Goal: Complete application form

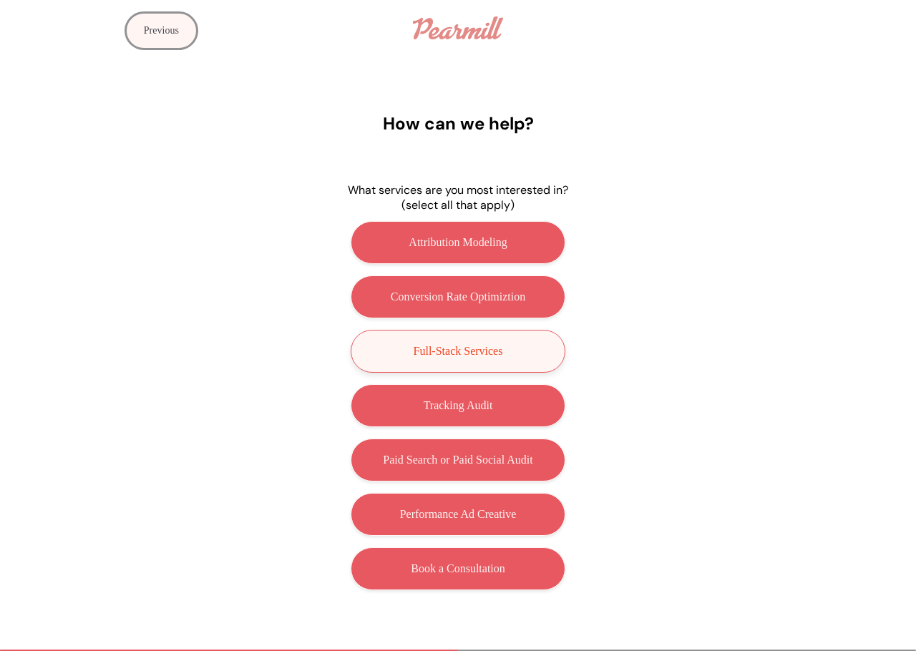
click at [472, 340] on button "Full-Stack Services" at bounding box center [458, 351] width 215 height 43
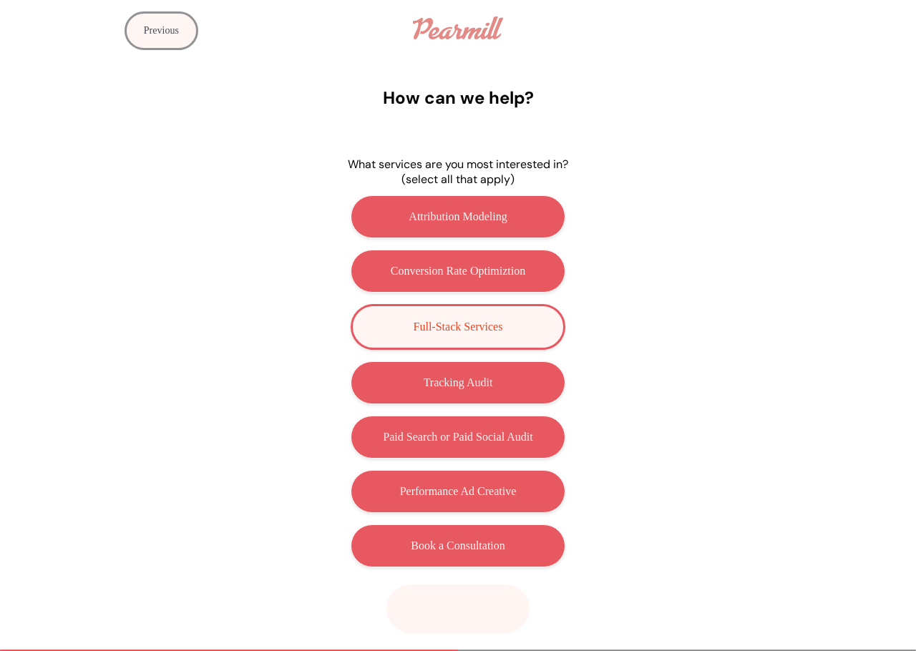
drag, startPoint x: 488, startPoint y: 626, endPoint x: 480, endPoint y: 618, distance: 10.6
click at [484, 622] on button "Next" at bounding box center [458, 609] width 143 height 49
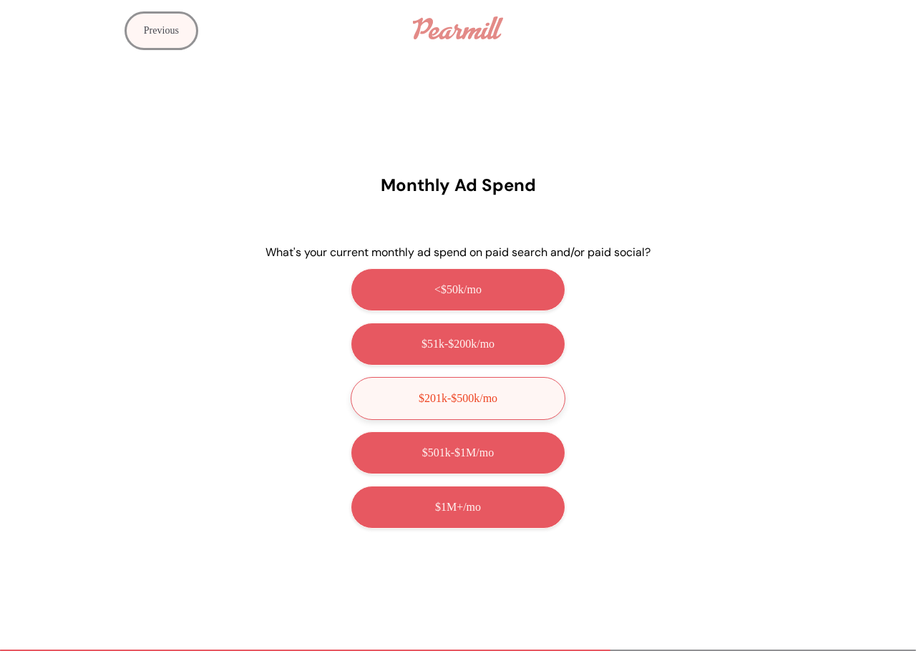
click at [500, 409] on button "$201k-$500k/mo" at bounding box center [458, 398] width 215 height 43
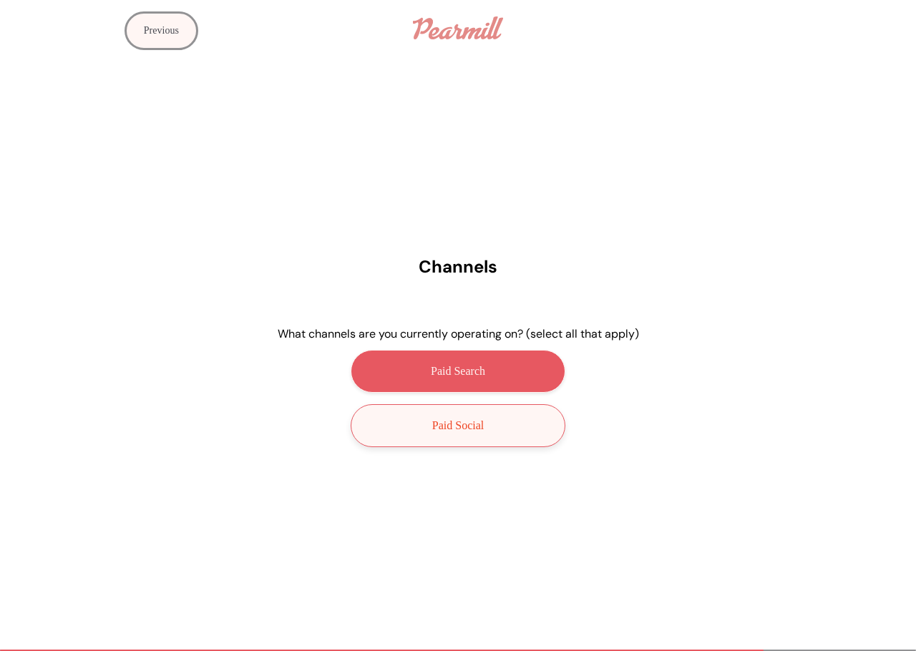
click at [449, 416] on button "Paid Social" at bounding box center [458, 425] width 215 height 43
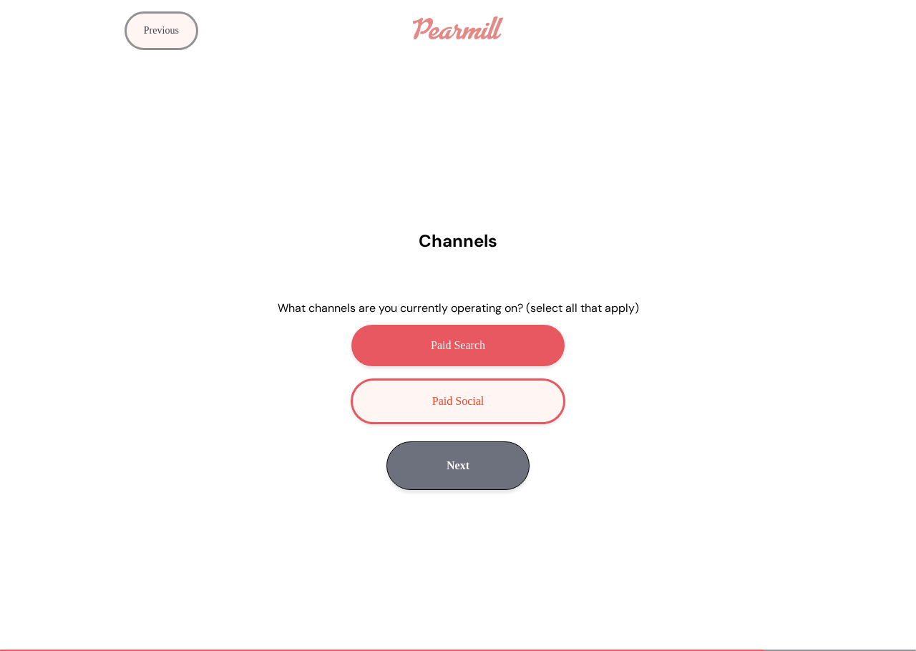
click at [441, 455] on button "Next" at bounding box center [458, 466] width 143 height 49
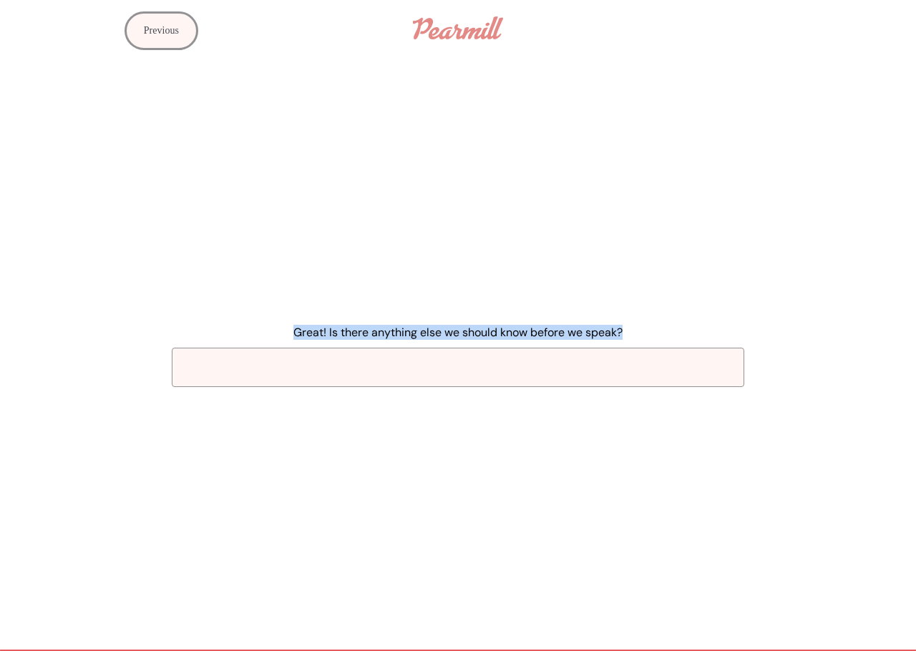
drag, startPoint x: 289, startPoint y: 330, endPoint x: 632, endPoint y: 323, distance: 343.0
click at [630, 323] on div "Great! Is there anything else we should know before we speak?" at bounding box center [458, 359] width 573 height 90
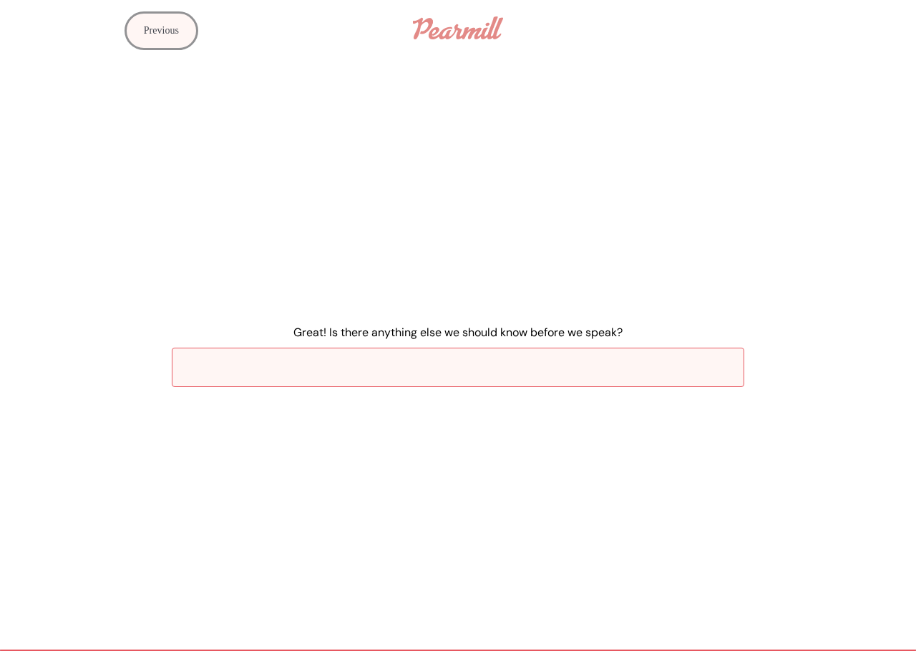
click at [564, 378] on input "Great! Is there anything else we should know before we speak?" at bounding box center [458, 367] width 573 height 39
paste input "Hello Pearmill, We are Mountain Warehouse and are preparing to roll out a large…"
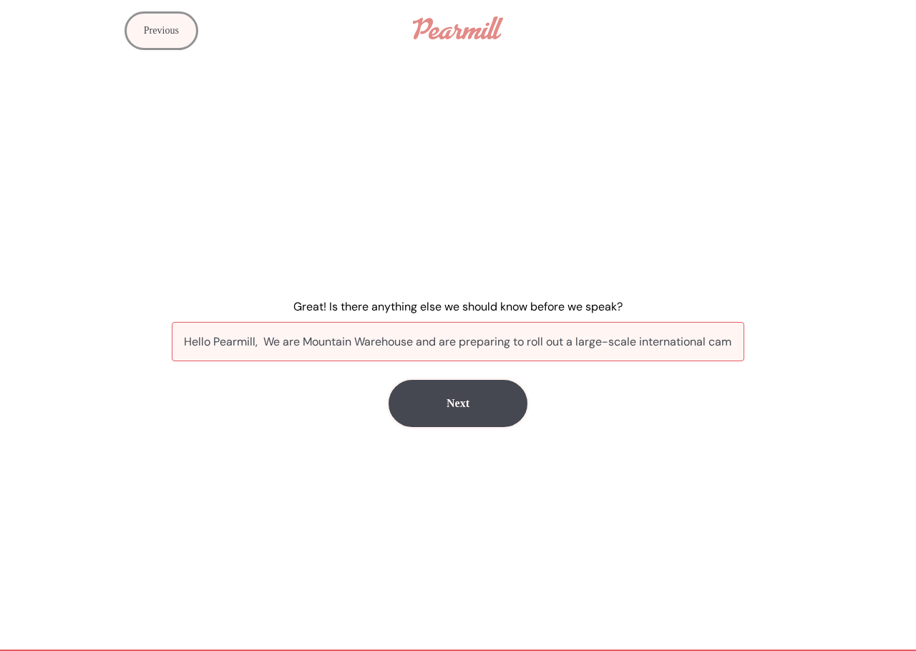
scroll to position [0, 3755]
type input "Hello Pearmill, We are Mountain Warehouse and are preparing to roll out a large…"
click at [466, 417] on button "Next" at bounding box center [458, 403] width 143 height 49
